Goal: Task Accomplishment & Management: Manage account settings

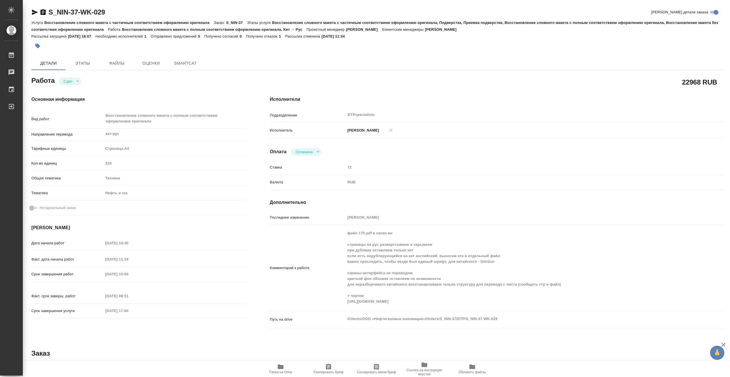
type textarea "x"
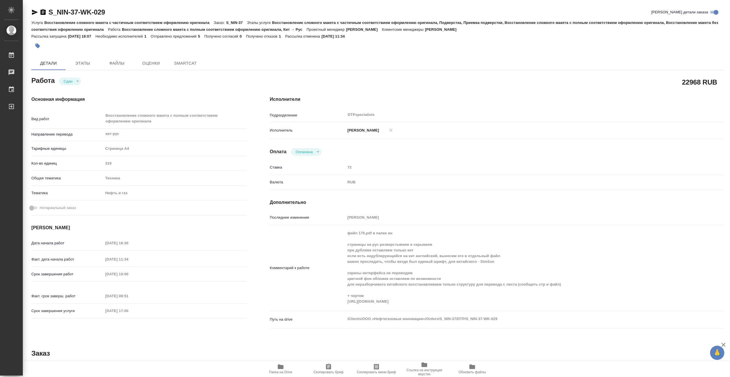
type textarea "x"
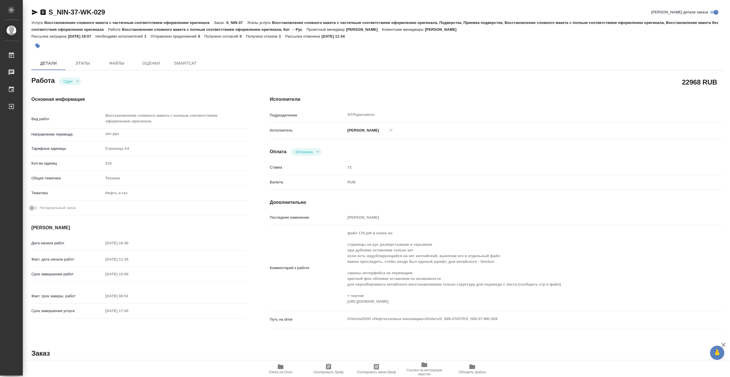
type textarea "x"
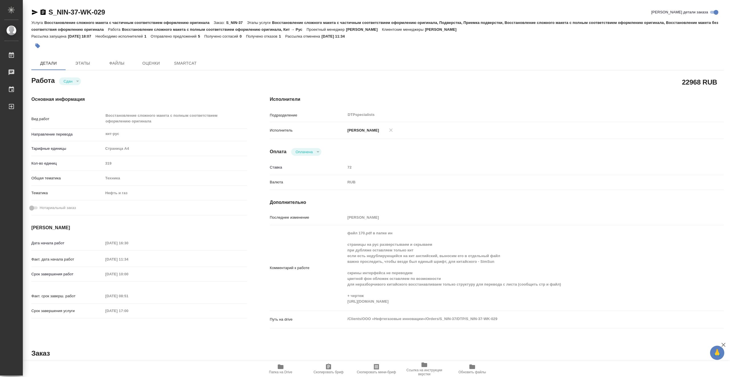
type textarea "x"
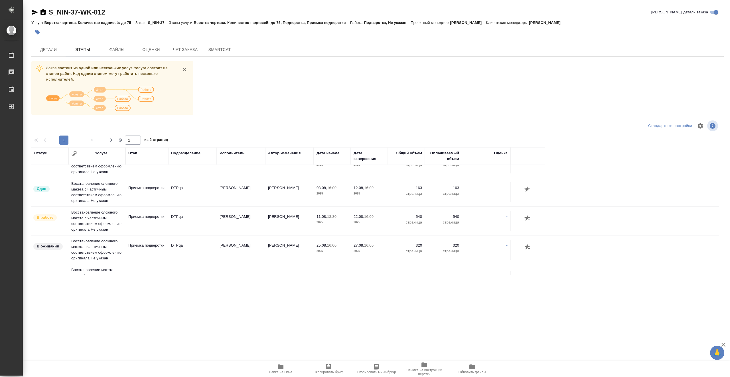
scroll to position [114, 0]
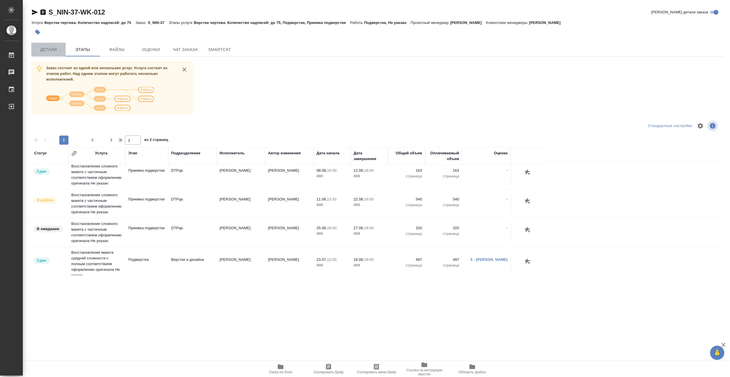
click at [53, 48] on span "Детали" at bounding box center [48, 49] width 27 height 7
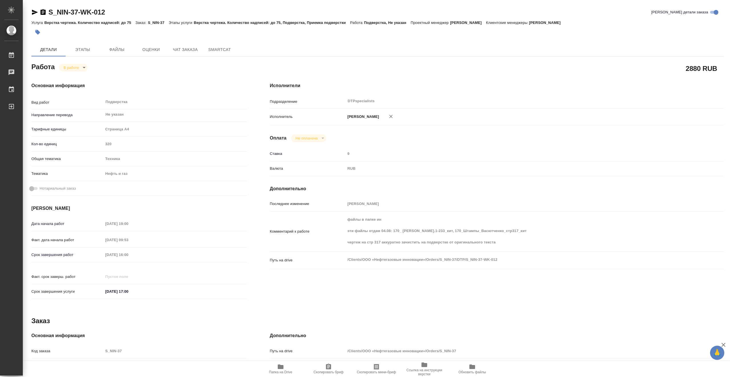
type textarea "x"
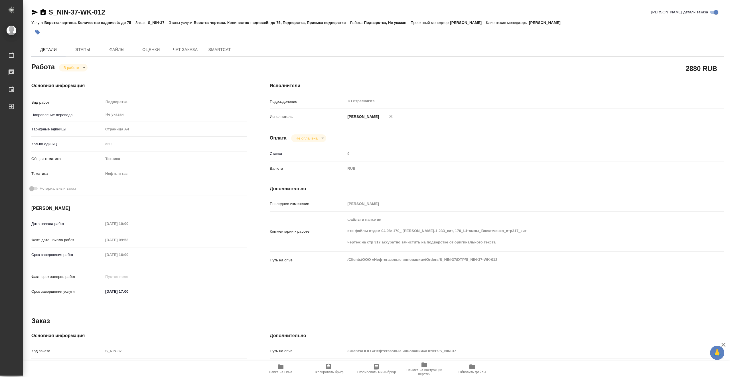
type textarea "x"
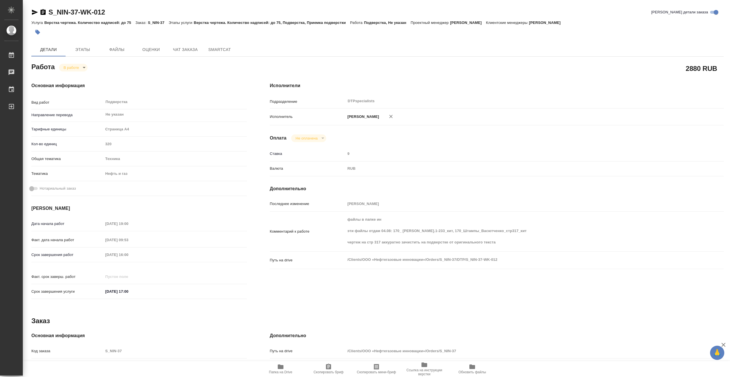
type textarea "x"
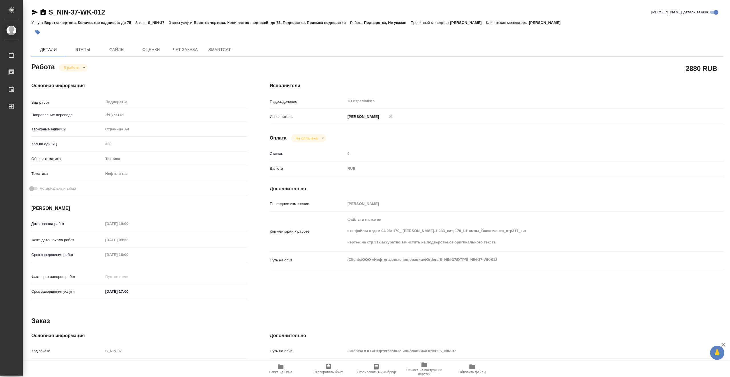
click at [282, 369] on icon "button" at bounding box center [281, 367] width 6 height 5
type textarea "x"
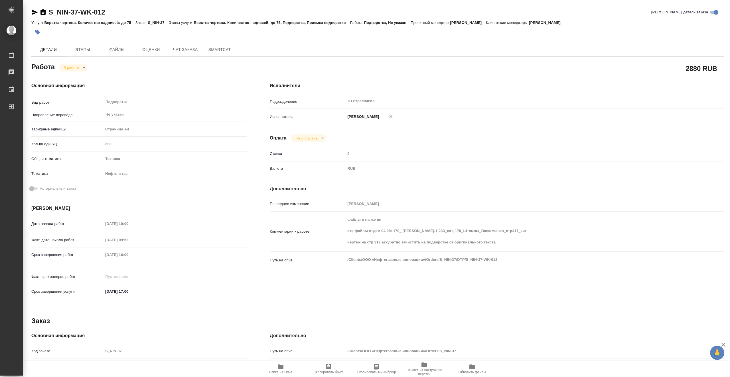
type textarea "x"
click at [80, 69] on body "🙏 .cls-1 fill:#fff; AWATERA [PERSON_NAME] [PERSON_NAME] 0 Чаты График Выйти S_N…" at bounding box center [365, 188] width 730 height 377
click at [87, 78] on li "Выполнен" at bounding box center [78, 77] width 38 height 10
type textarea "x"
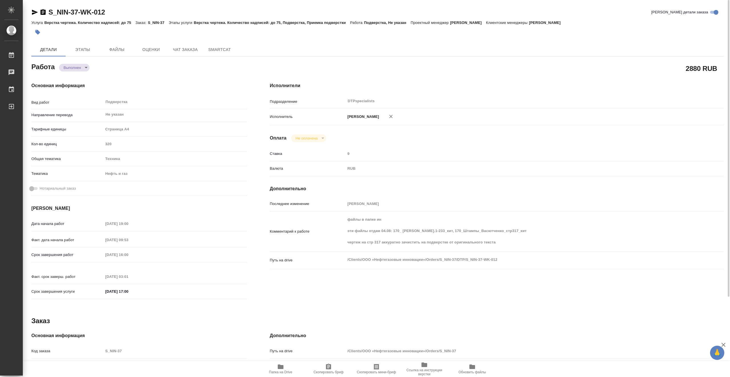
type textarea "x"
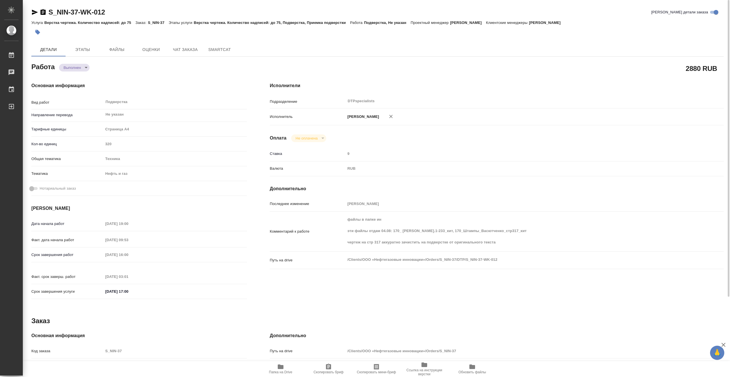
type textarea "x"
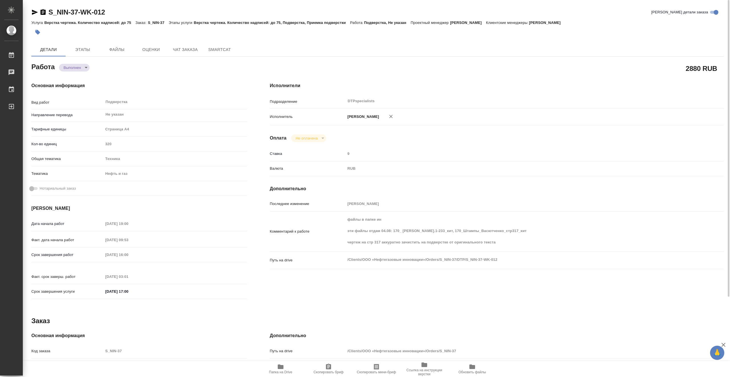
type textarea "x"
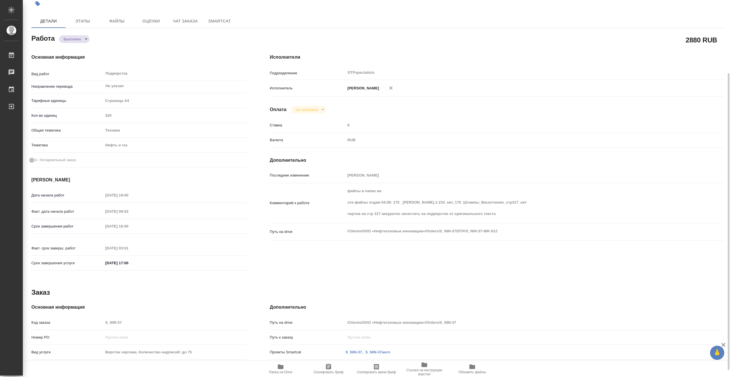
type textarea "x"
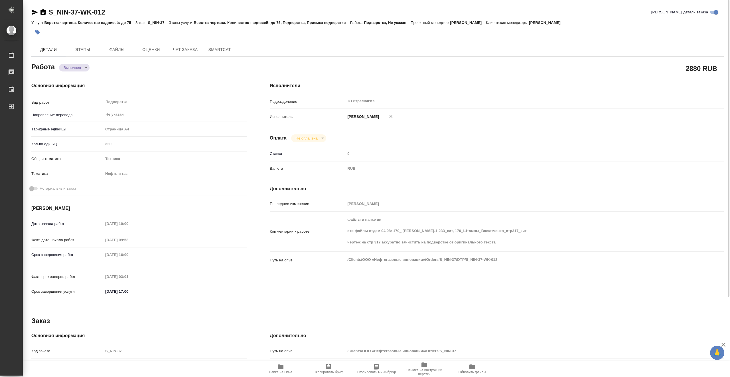
click at [82, 66] on body "🙏 .cls-1 fill:#fff; AWATERA [PERSON_NAME] [PERSON_NAME] 0 Чаты График Выйти S_N…" at bounding box center [365, 188] width 730 height 377
click at [156, 74] on div at bounding box center [365, 188] width 730 height 377
